Goal: Check status: Check status

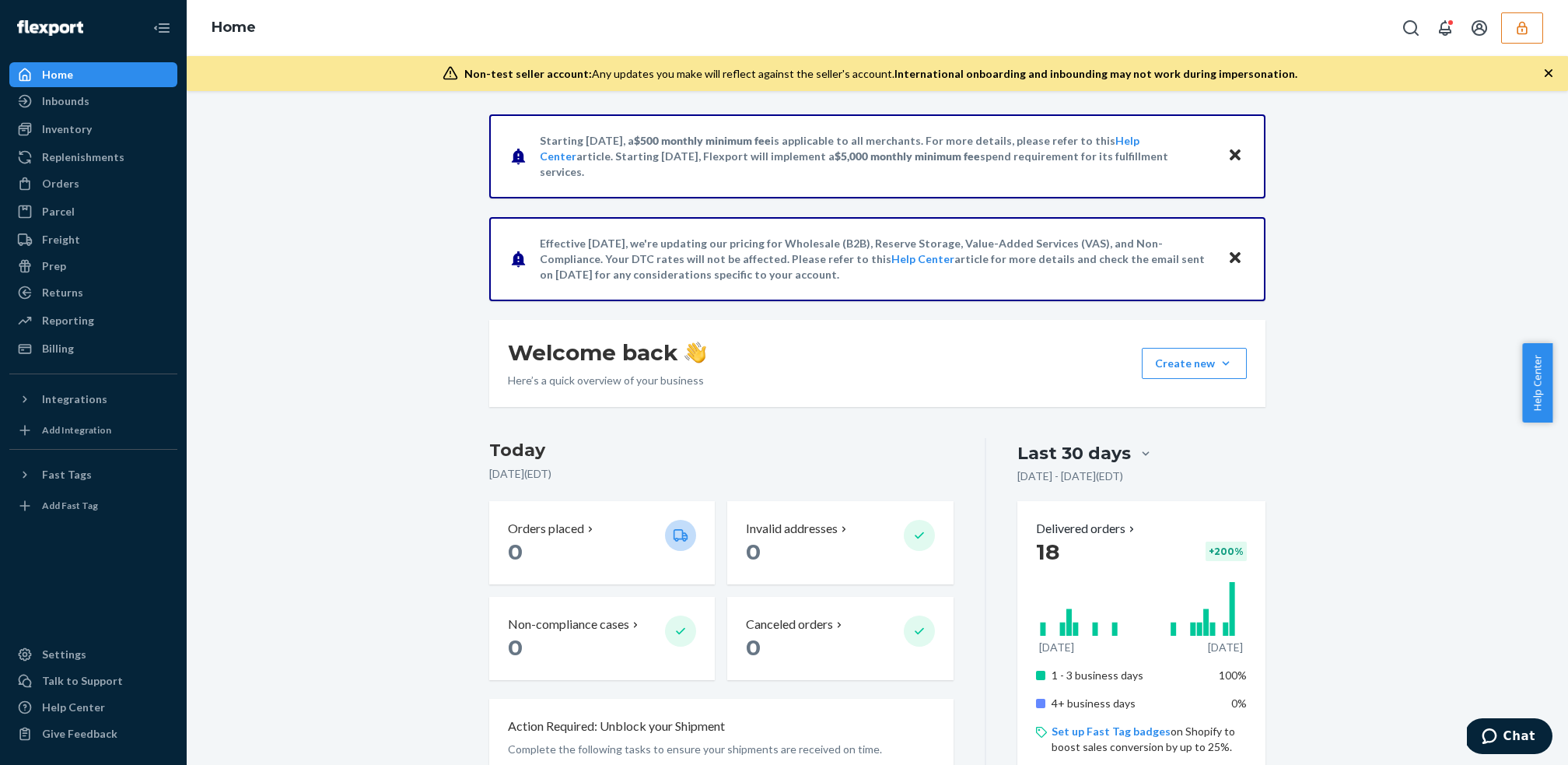
click at [1528, 25] on icon "button" at bounding box center [1522, 28] width 16 height 16
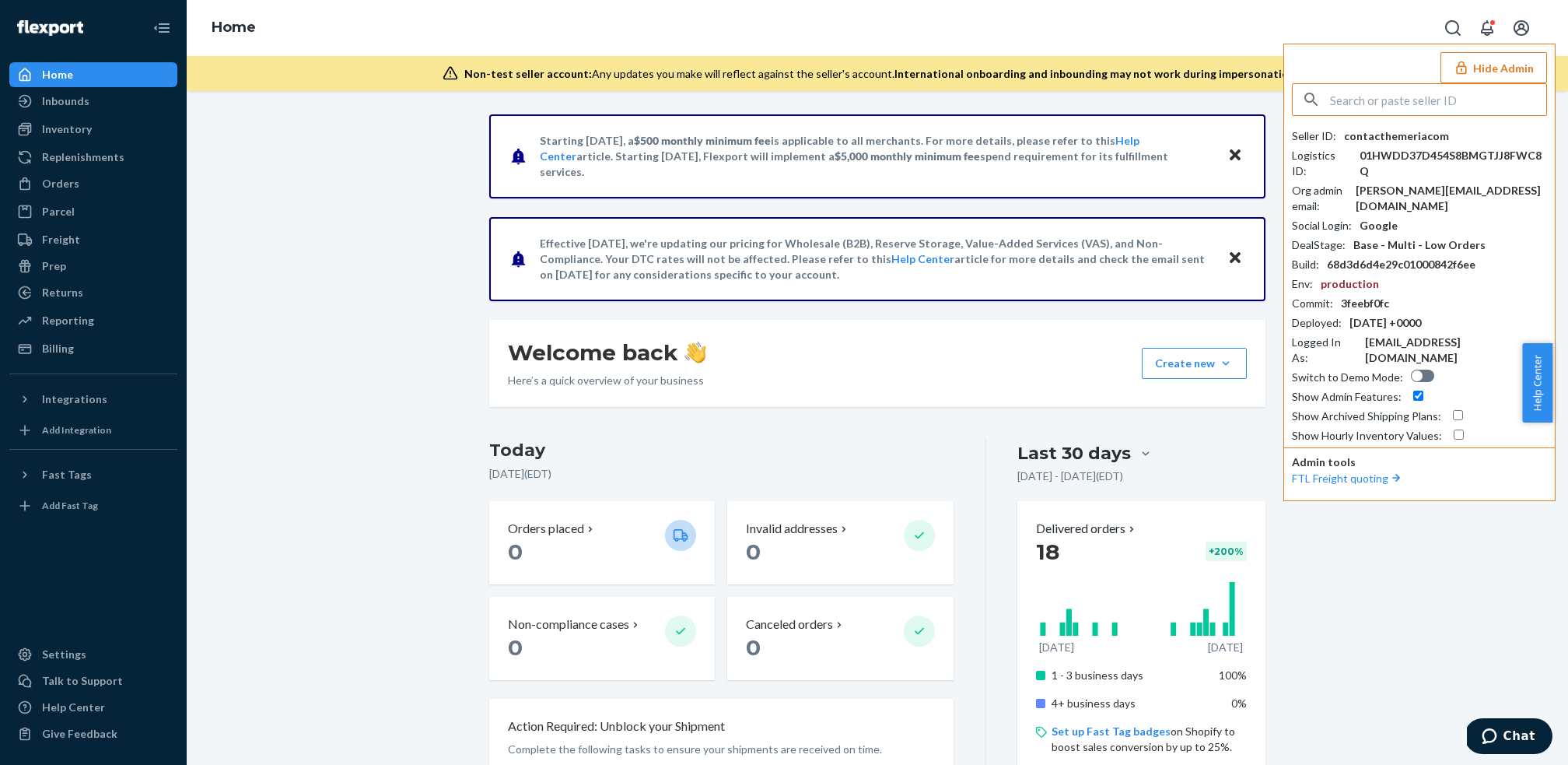
click at [1471, 103] on input "text" at bounding box center [1439, 100] width 216 height 31
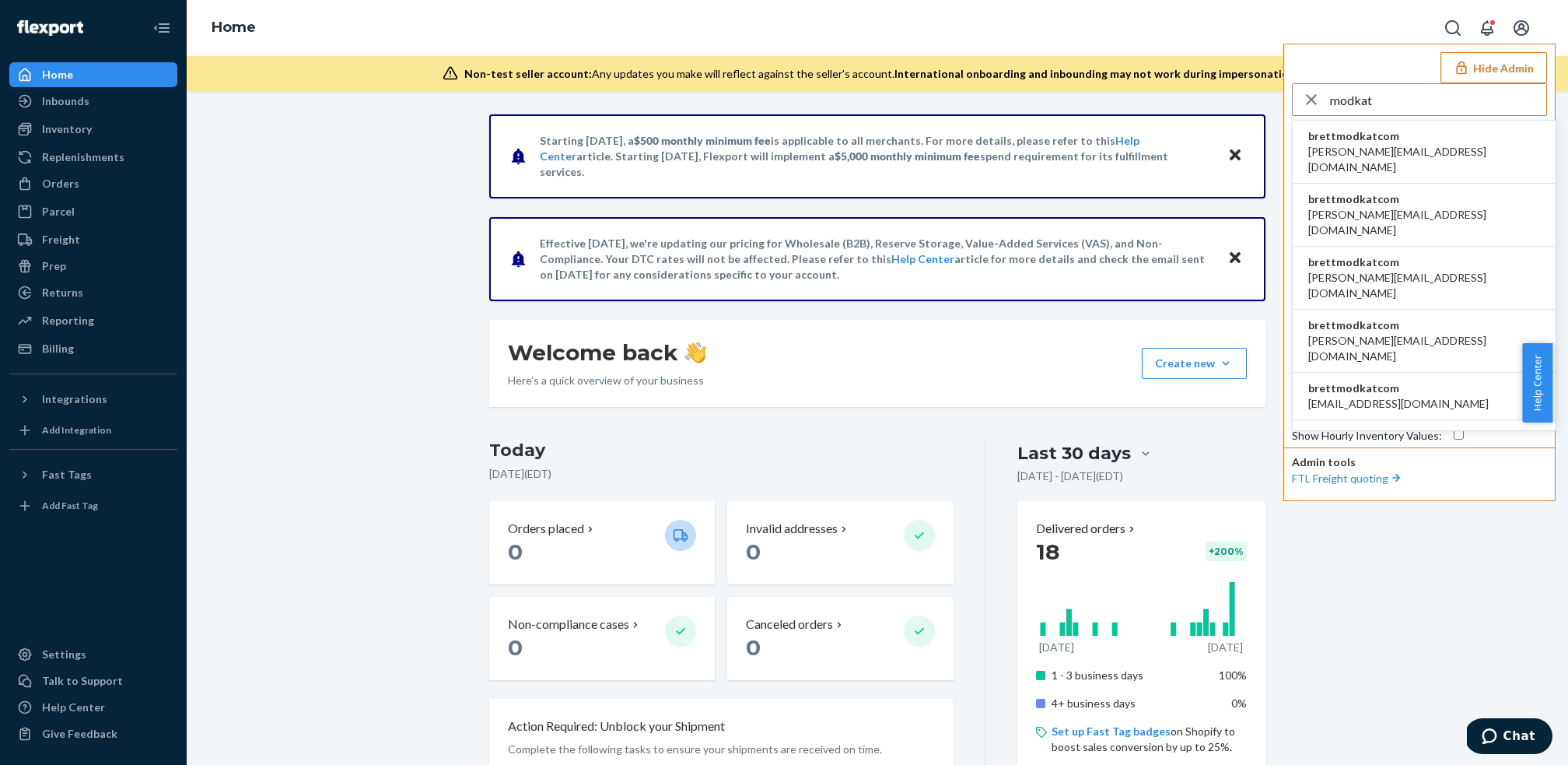
type input "modkat"
click at [1363, 144] on span "anna@modkat.com" at bounding box center [1424, 159] width 232 height 31
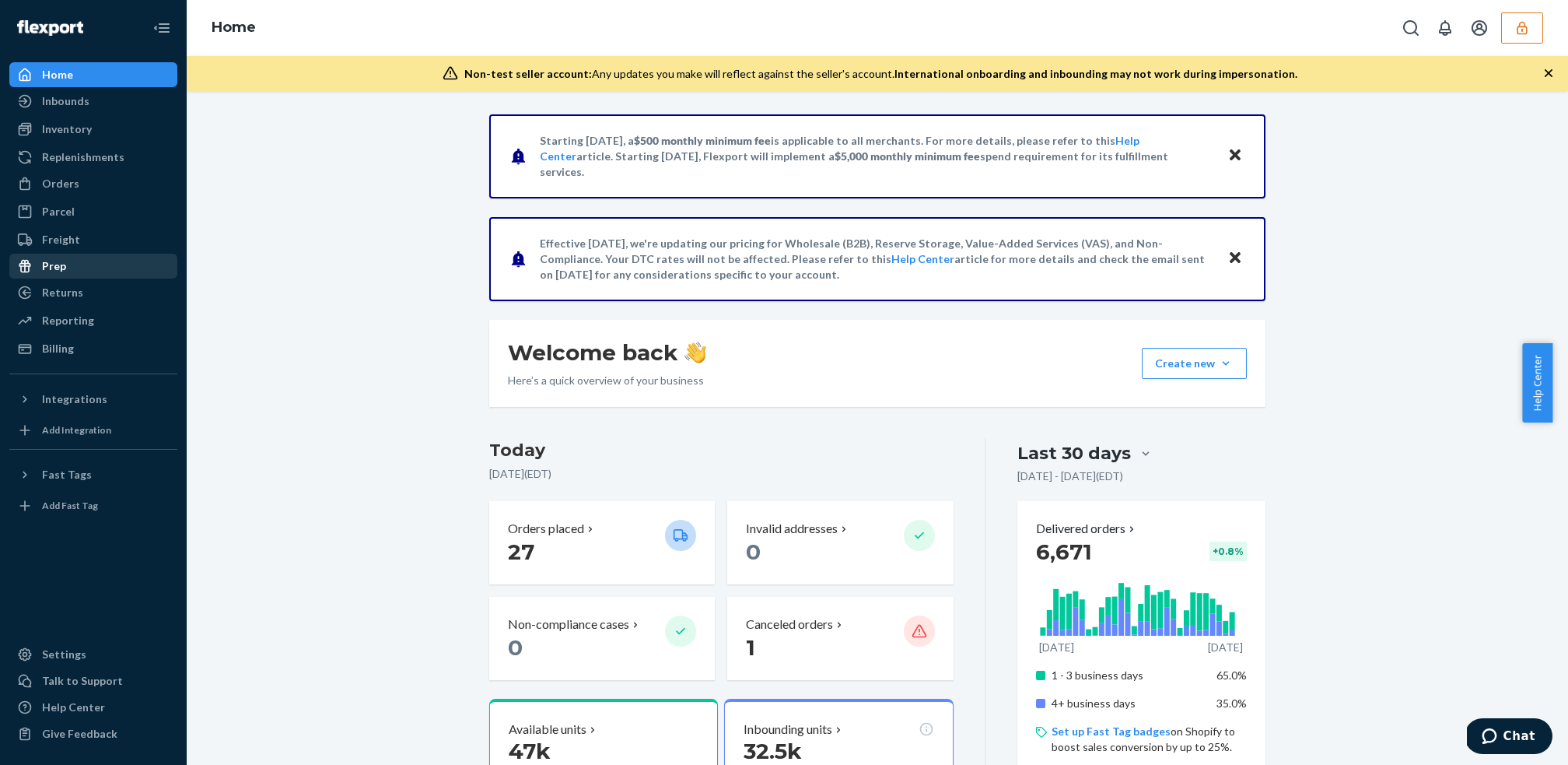
click at [68, 267] on div "Prep" at bounding box center [93, 266] width 165 height 21
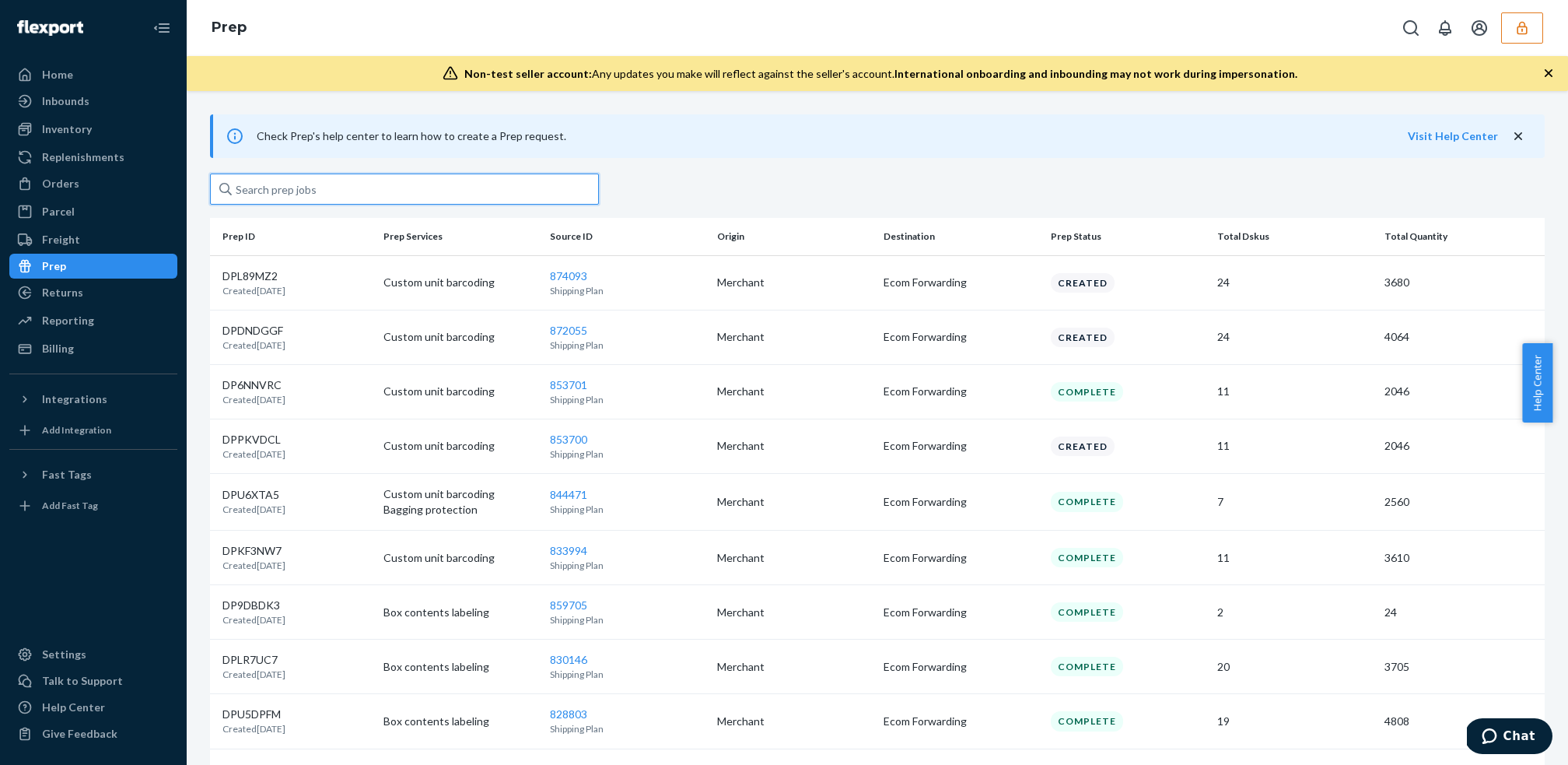
click at [371, 191] on input "text" at bounding box center [405, 189] width 389 height 31
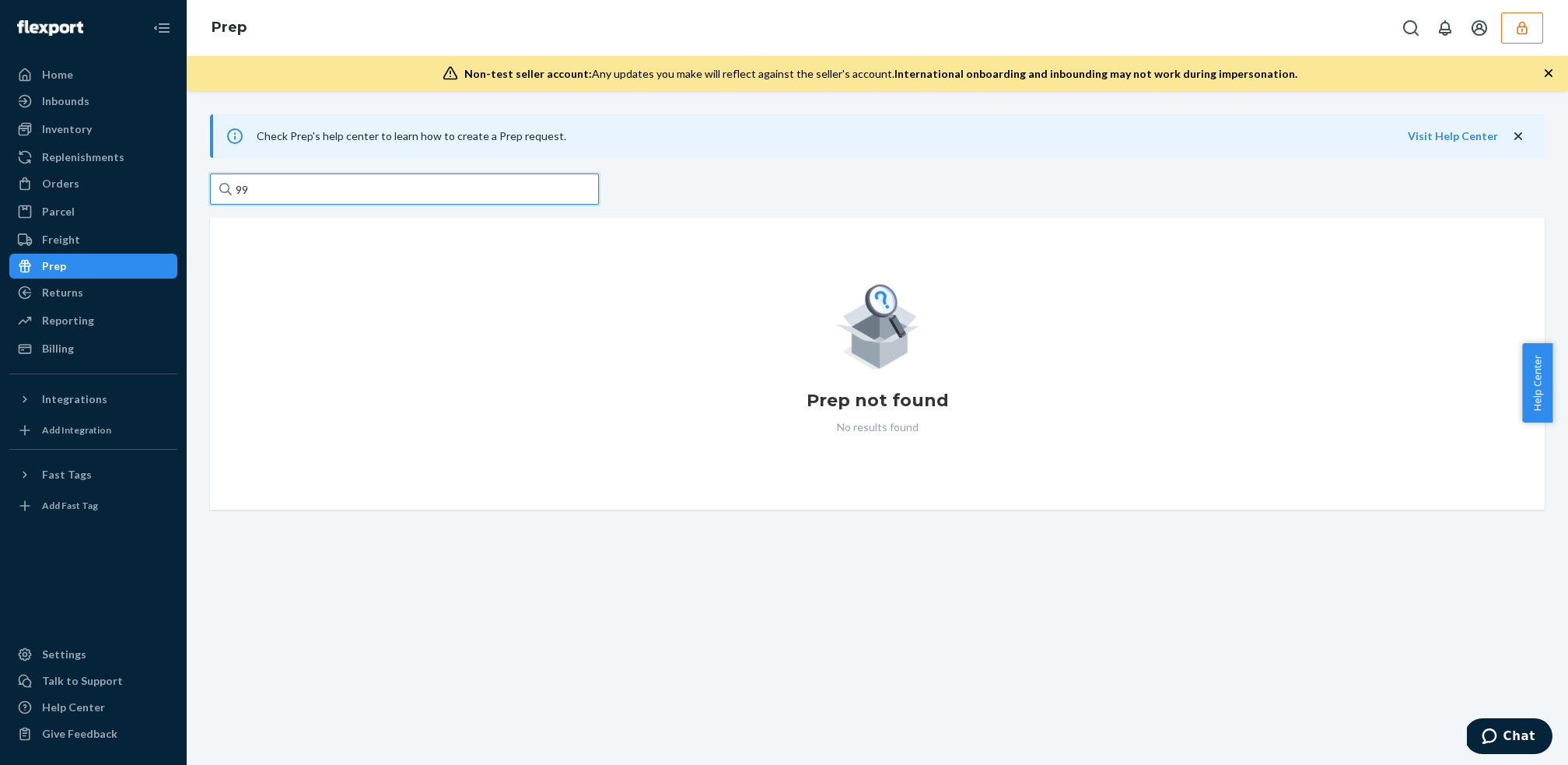
type input "9"
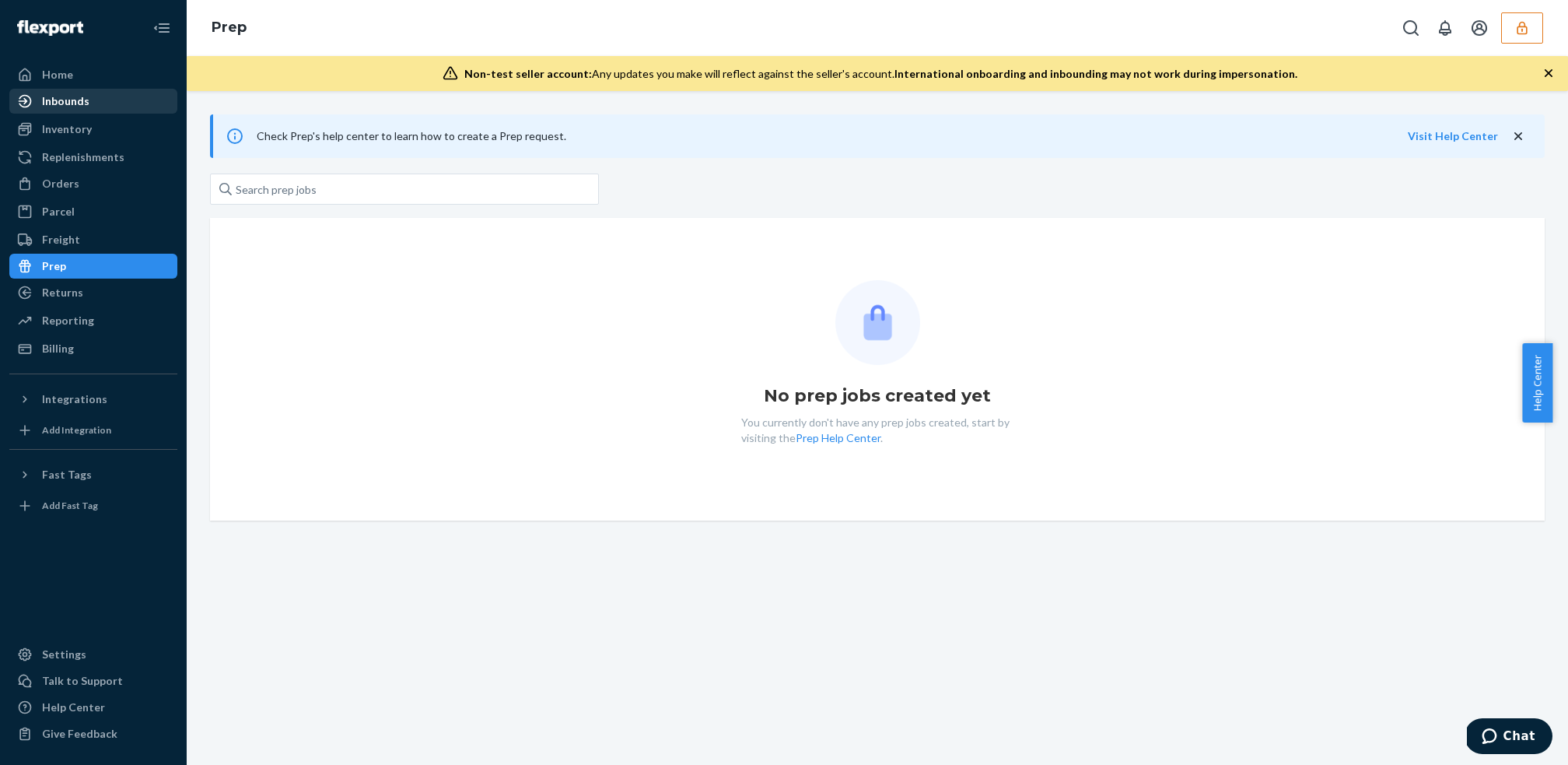
click at [49, 104] on div "Inbounds" at bounding box center [66, 101] width 48 height 16
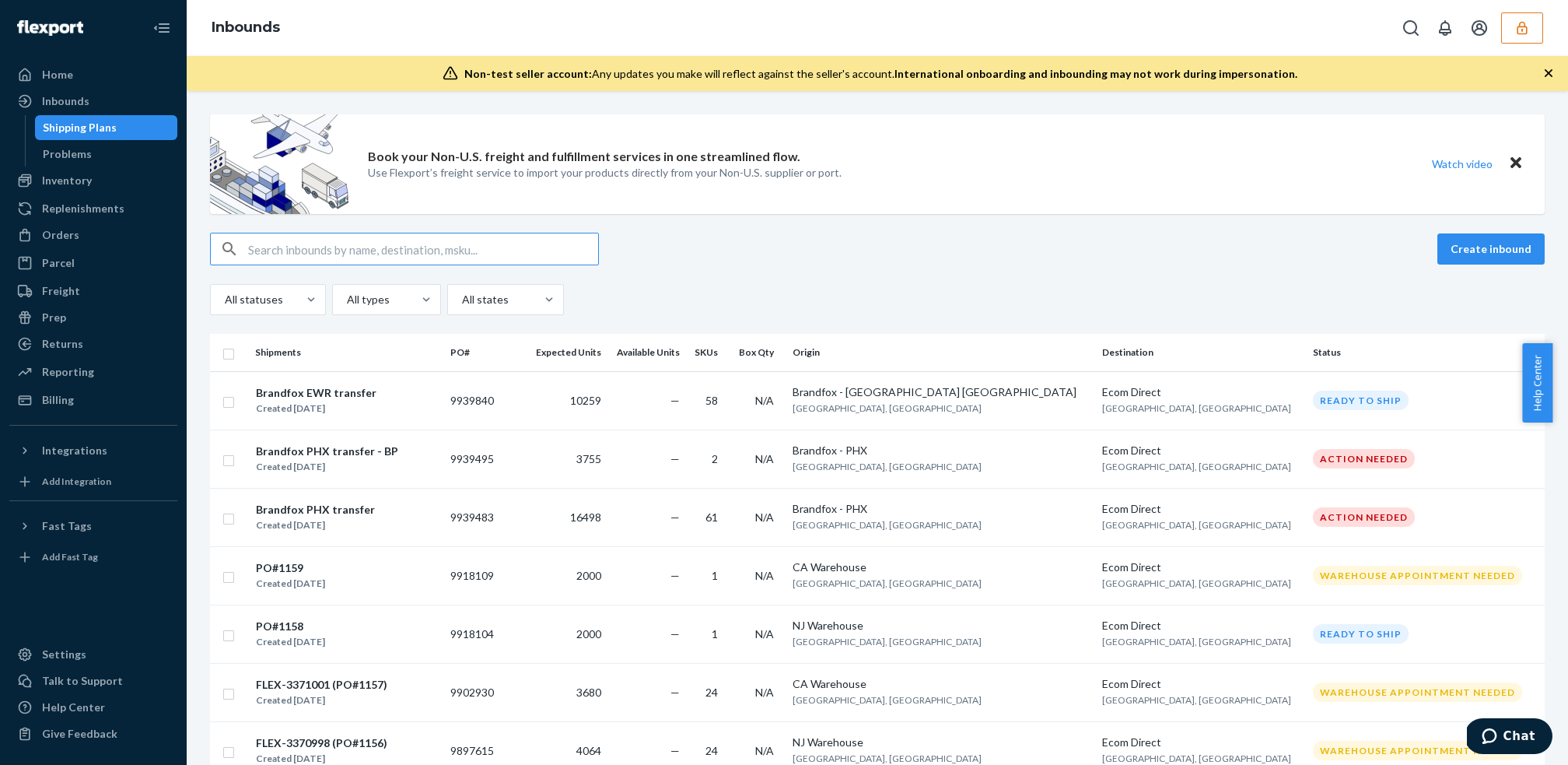
click at [387, 254] on input "text" at bounding box center [423, 249] width 350 height 31
click at [379, 395] on div "Brandfox EWR transfer Created [DATE]" at bounding box center [346, 401] width 183 height 33
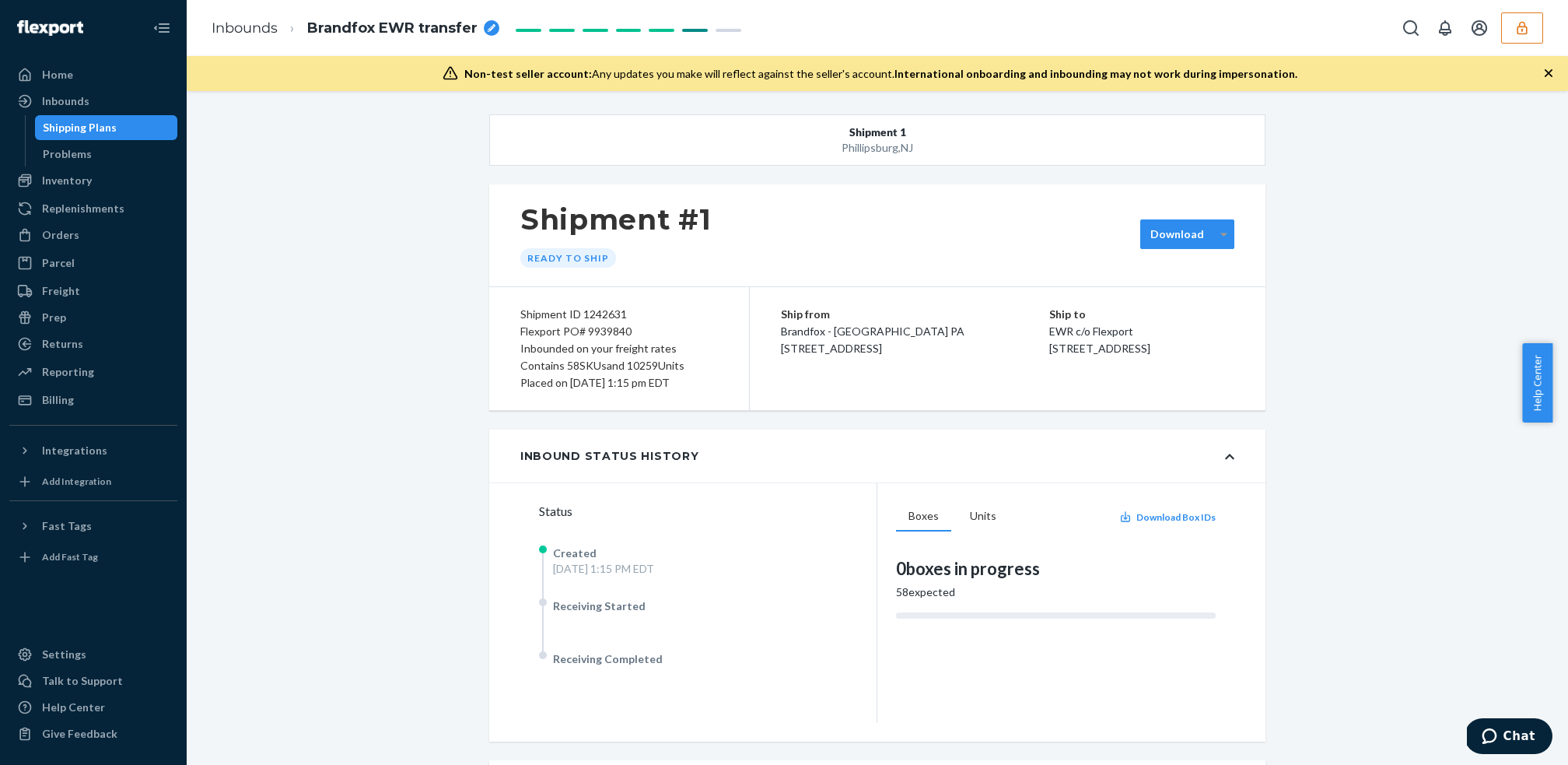
click at [1221, 231] on icon at bounding box center [1224, 234] width 7 height 11
